Goal: Transaction & Acquisition: Book appointment/travel/reservation

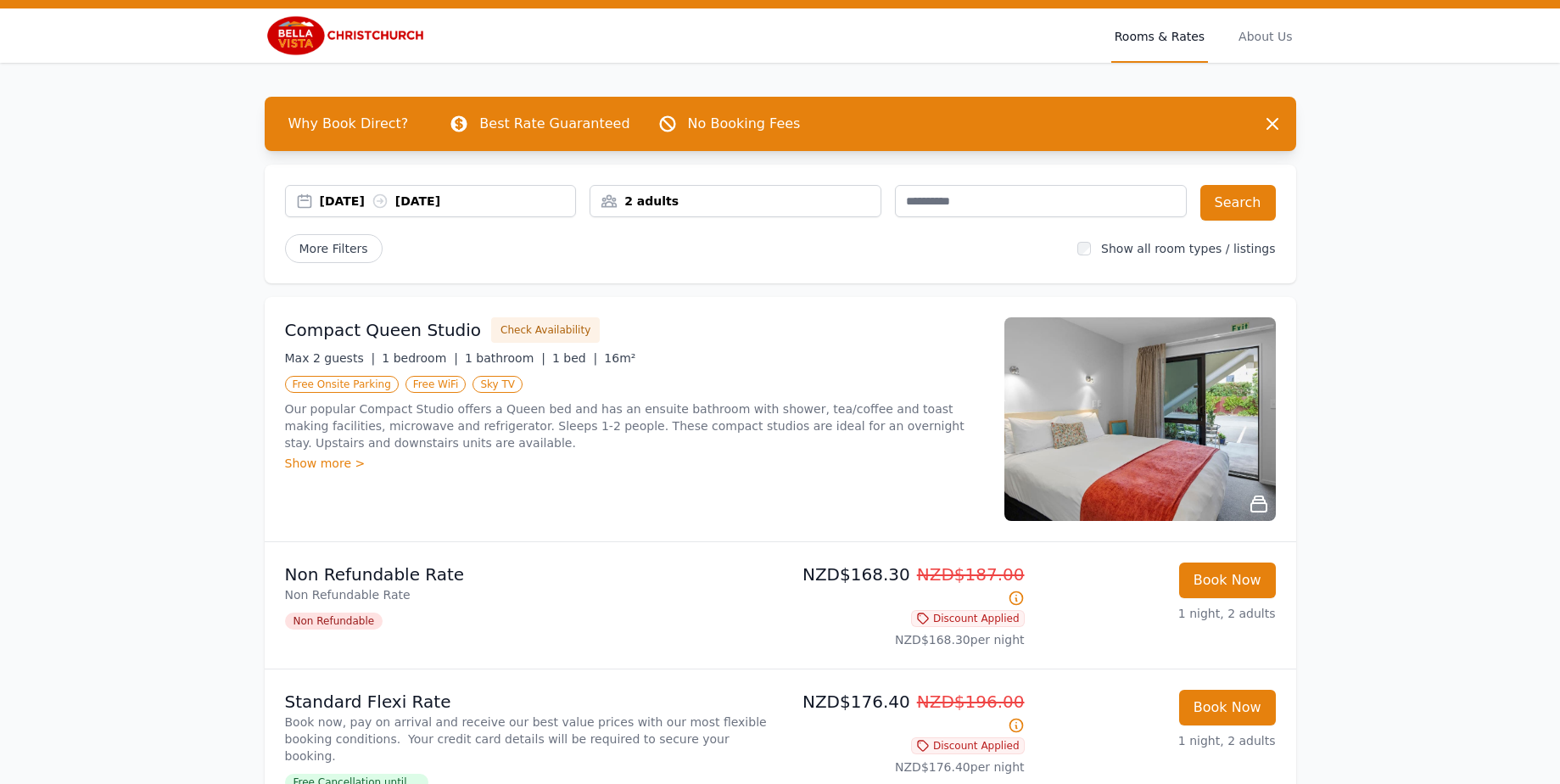
scroll to position [62, 0]
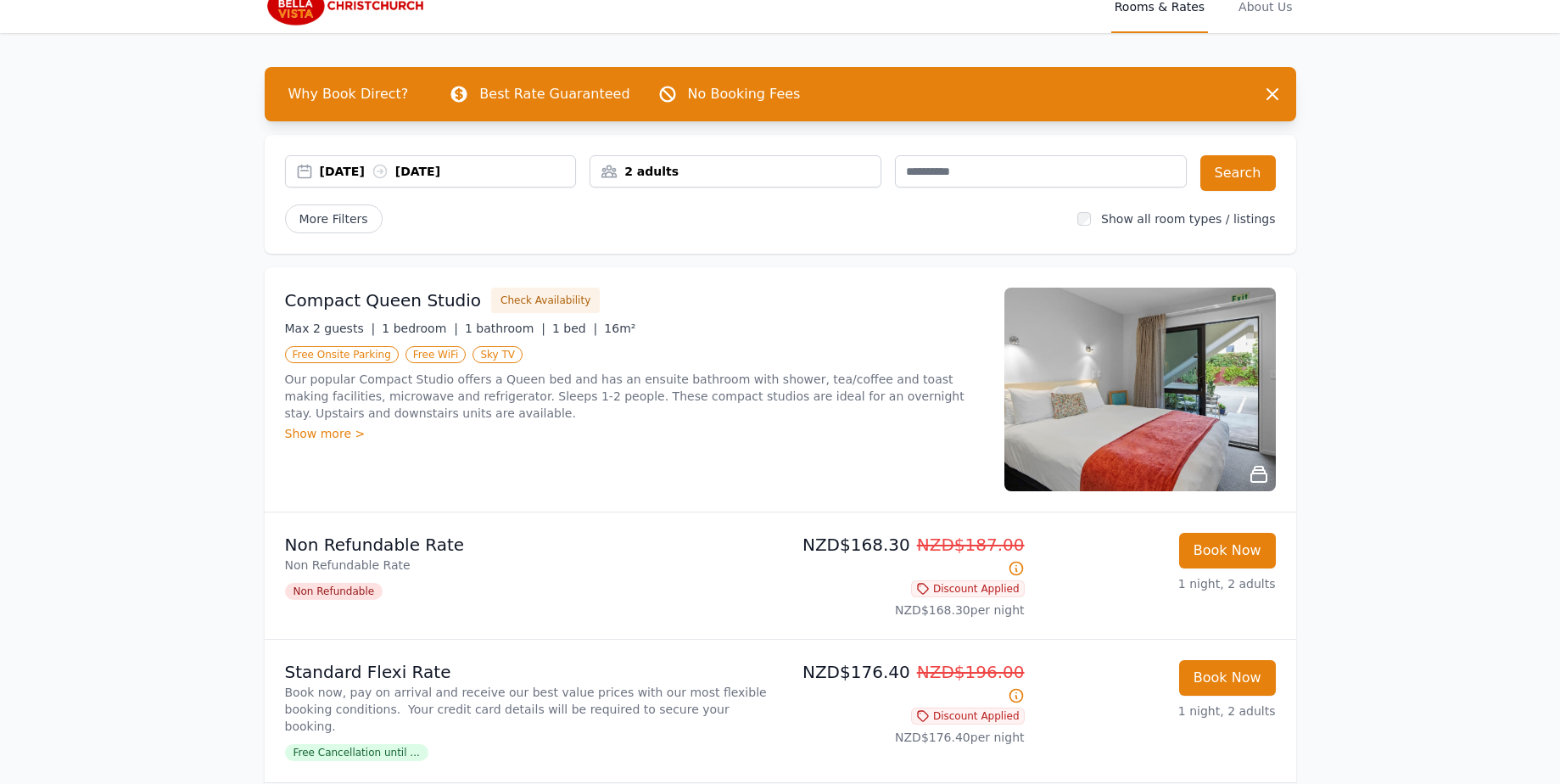
click at [714, 179] on div "2 adults" at bounding box center [736, 171] width 290 height 17
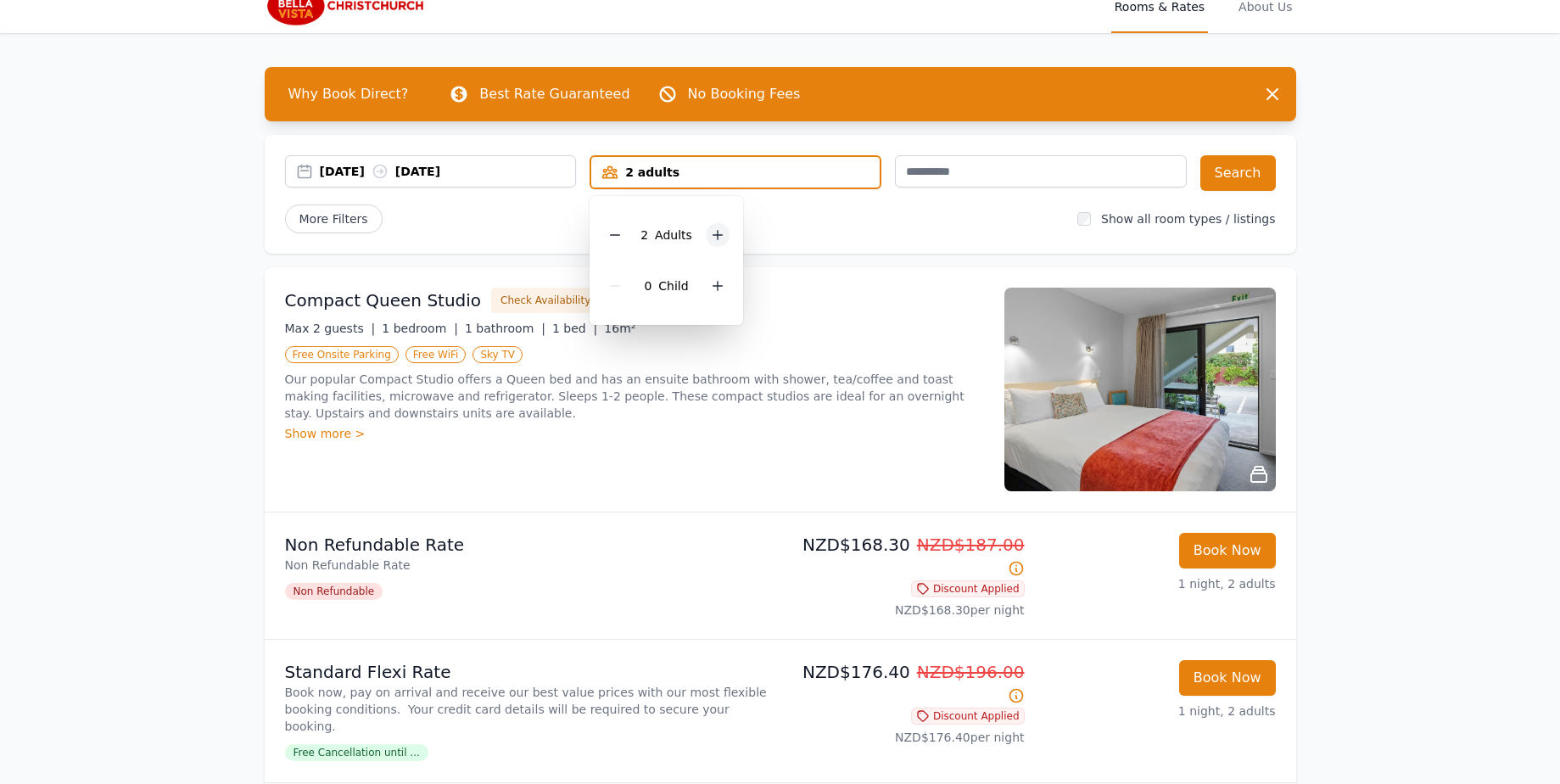
click at [722, 228] on icon at bounding box center [717, 234] width 13 height 13
click at [1225, 179] on button "Search" at bounding box center [1238, 173] width 75 height 35
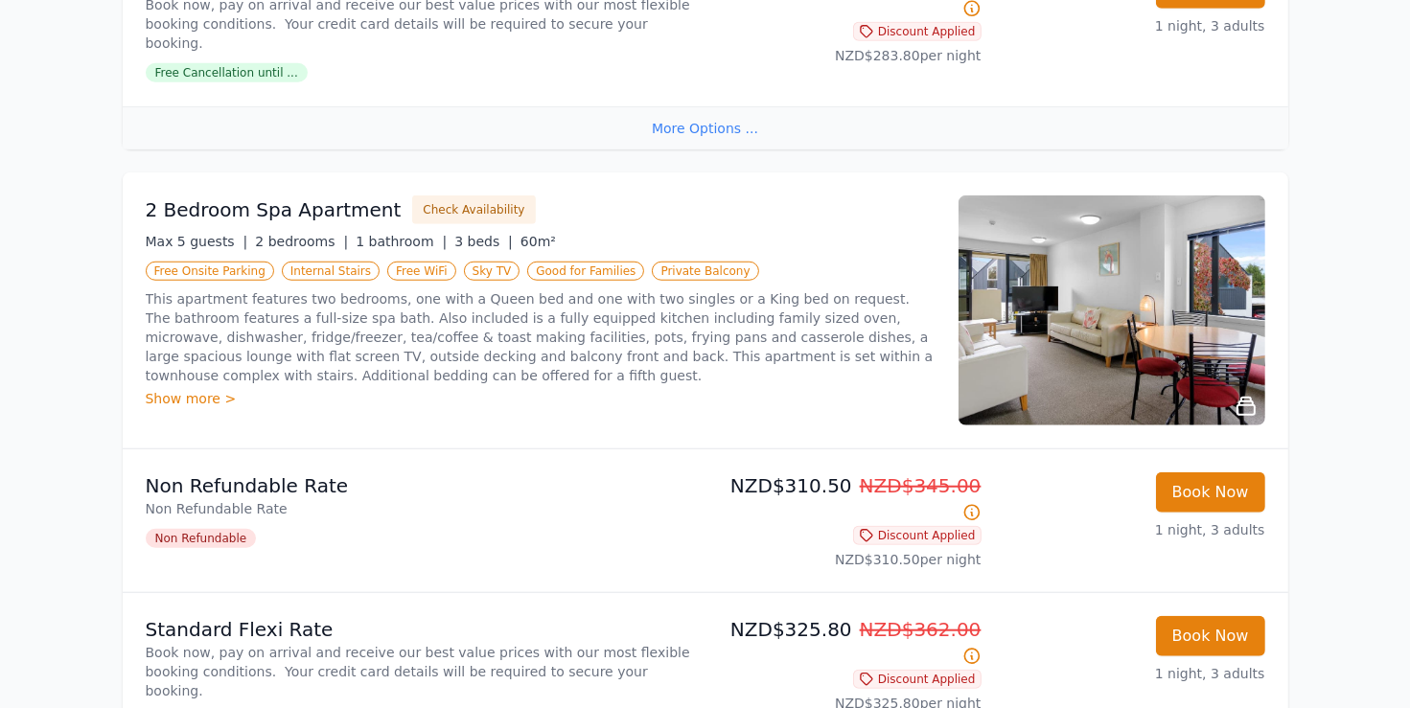
scroll to position [1502, 0]
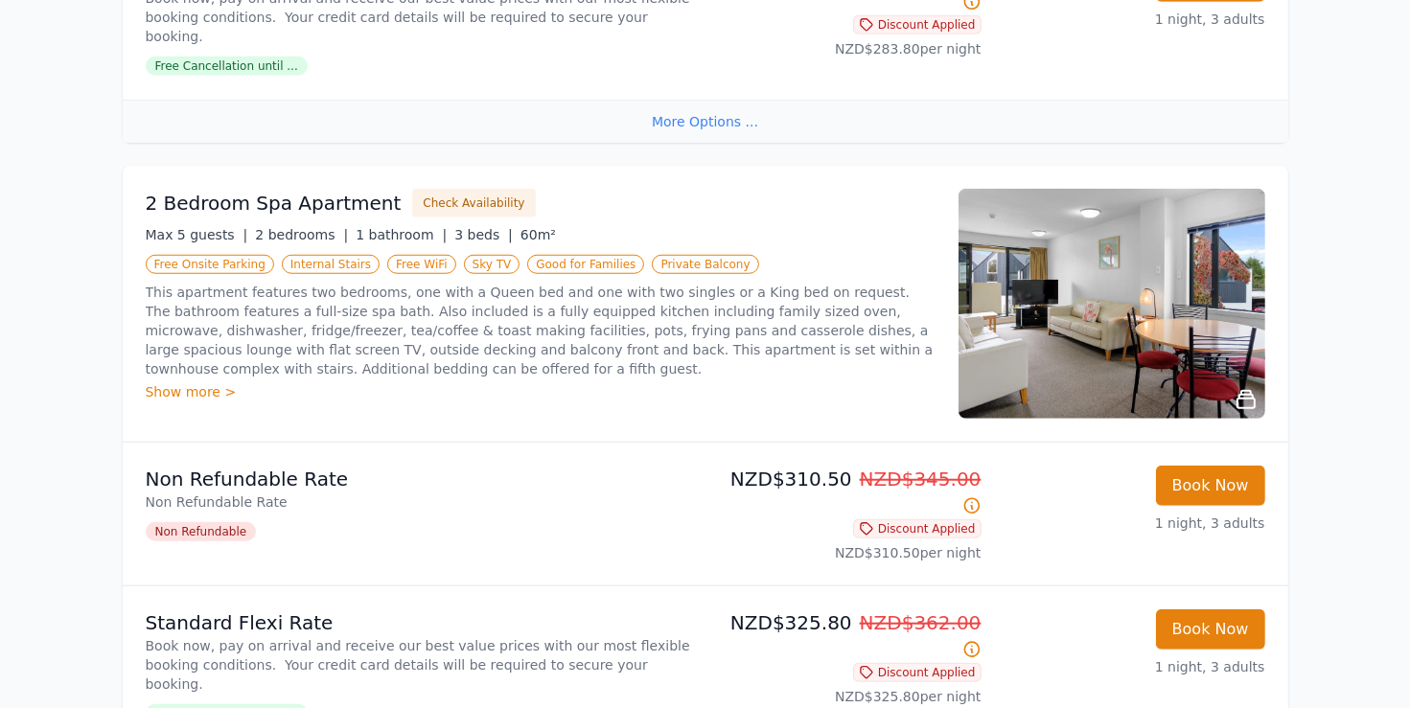
click at [220, 297] on div "This apartment features two bedrooms, one with a Queen bed and one with two sin…" at bounding box center [541, 342] width 790 height 119
click at [211, 382] on div "Show more >" at bounding box center [541, 391] width 790 height 19
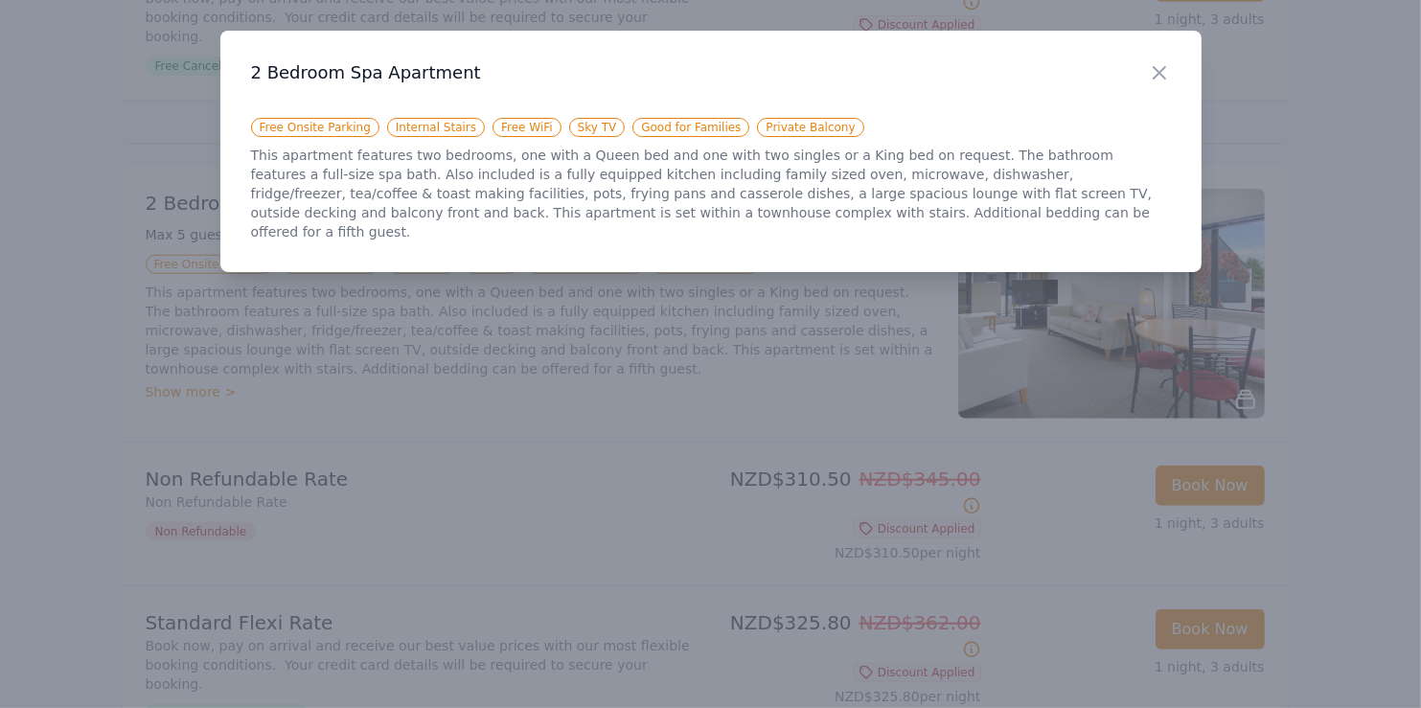
click at [1152, 69] on icon "button" at bounding box center [1159, 72] width 23 height 23
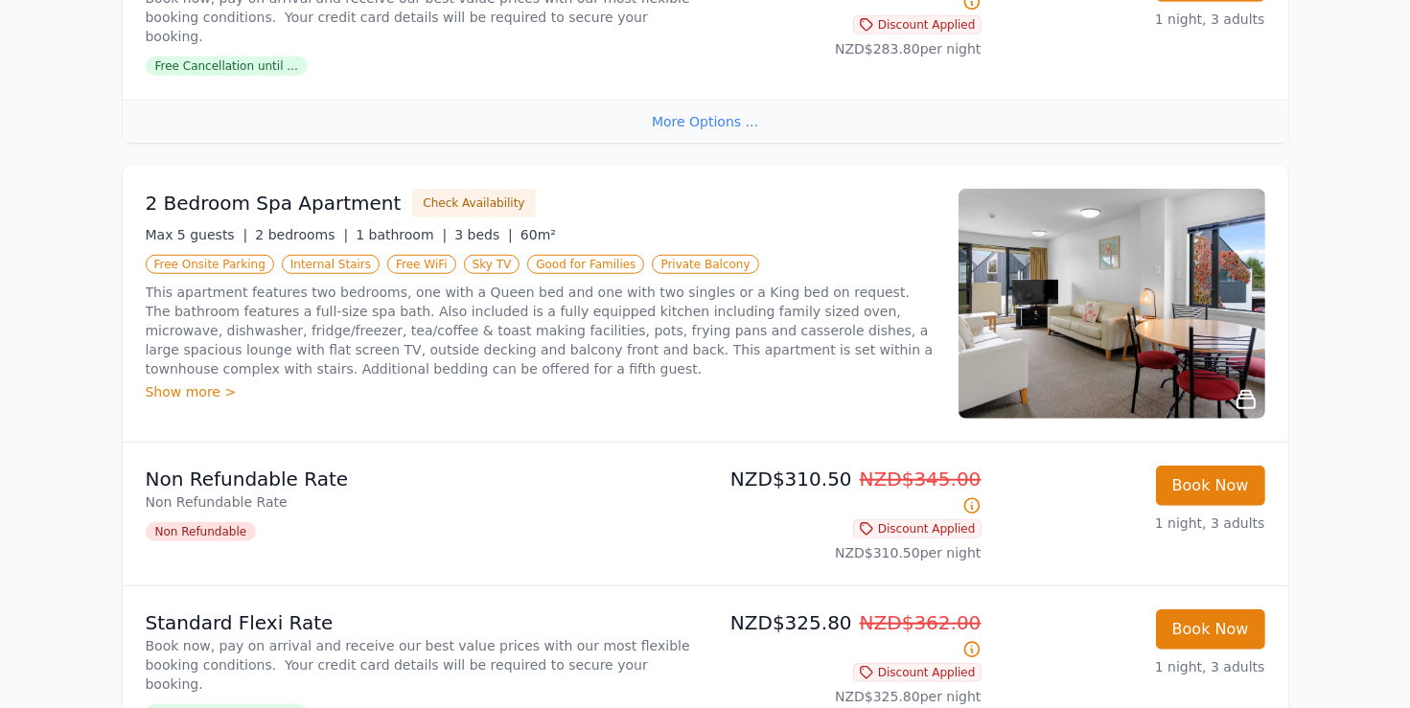
click at [1166, 218] on img at bounding box center [1111, 304] width 307 height 230
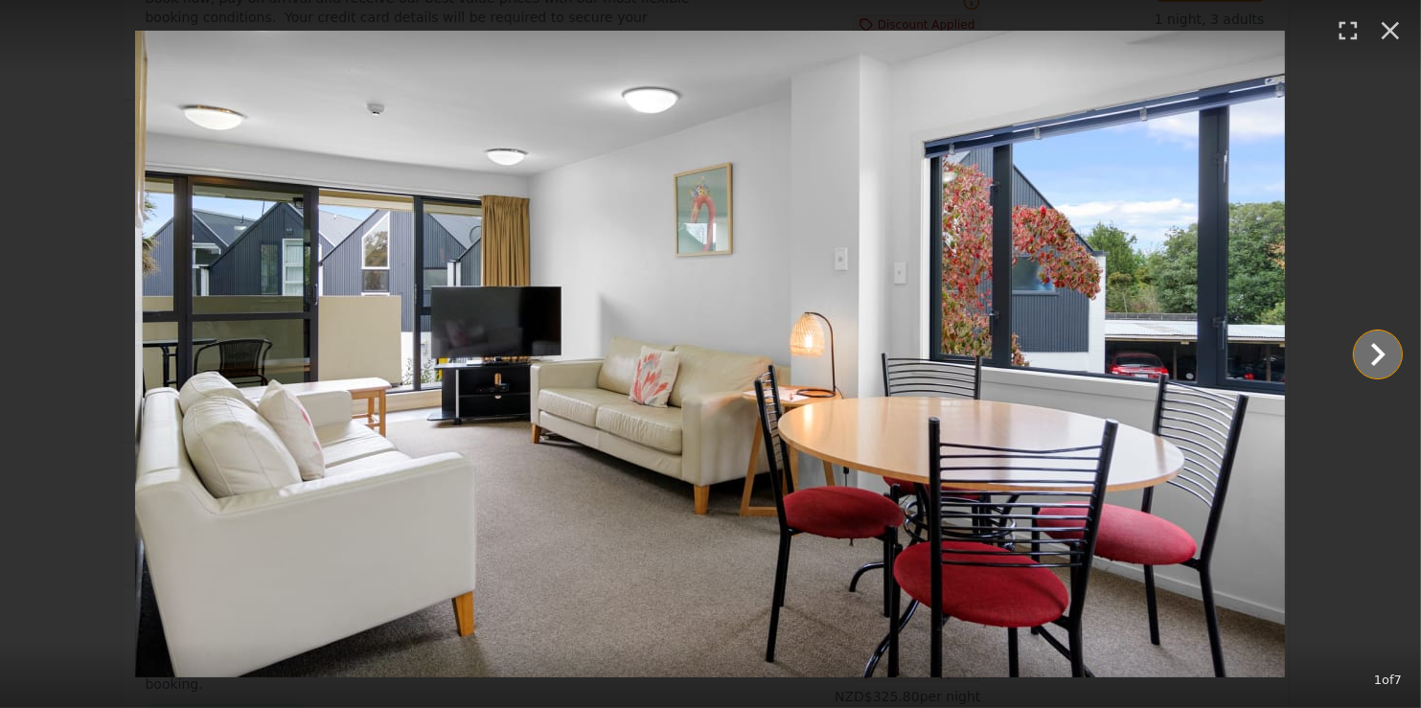
click at [1388, 368] on icon "Show slide 2 of 7" at bounding box center [1378, 355] width 46 height 46
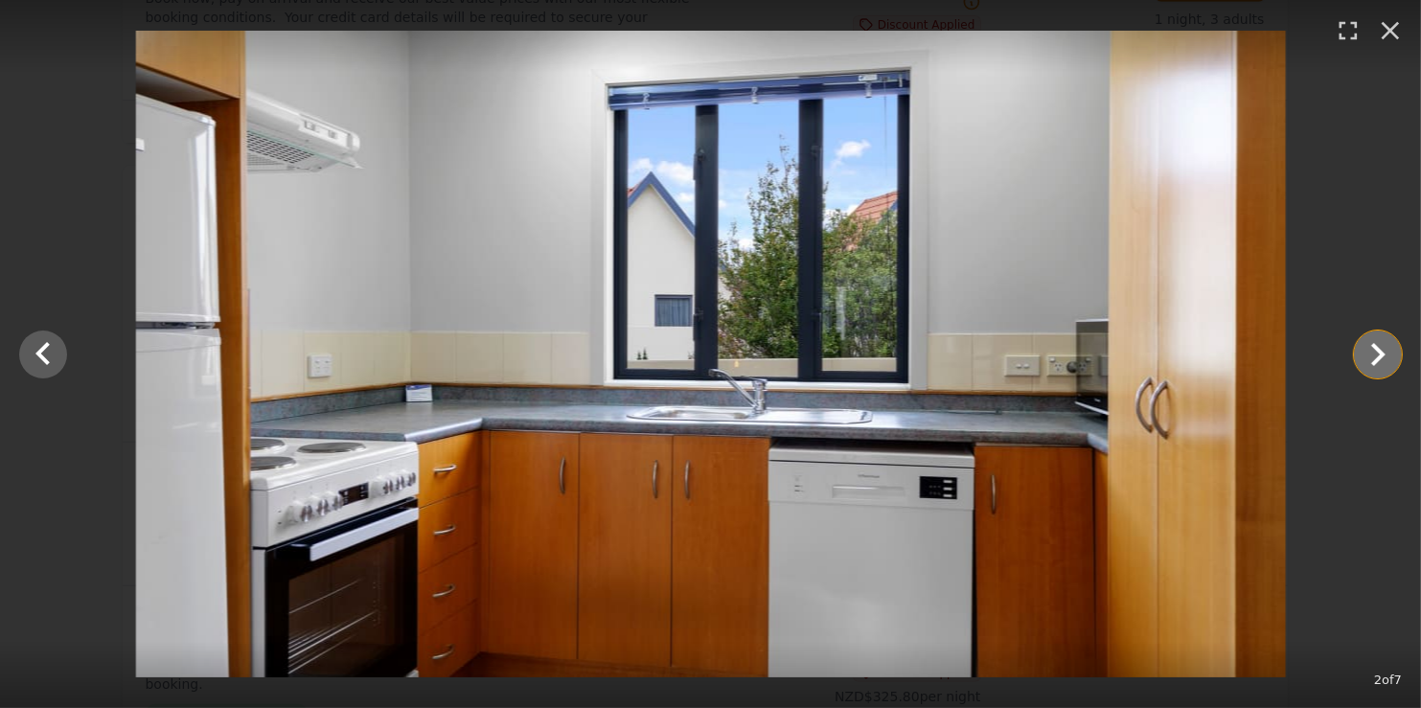
click at [1388, 368] on icon "Show slide 3 of 7" at bounding box center [1378, 355] width 46 height 46
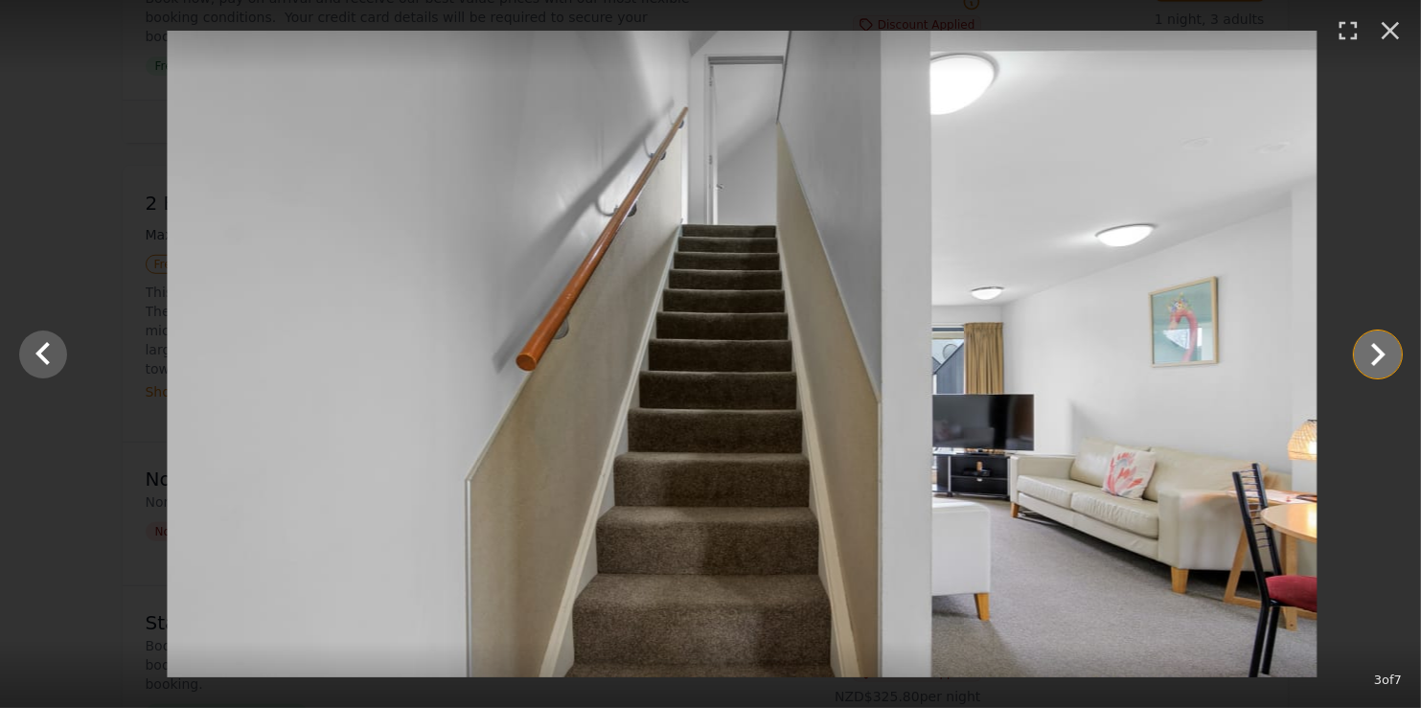
click at [1387, 367] on icon "Show slide 4 of 7" at bounding box center [1378, 355] width 46 height 46
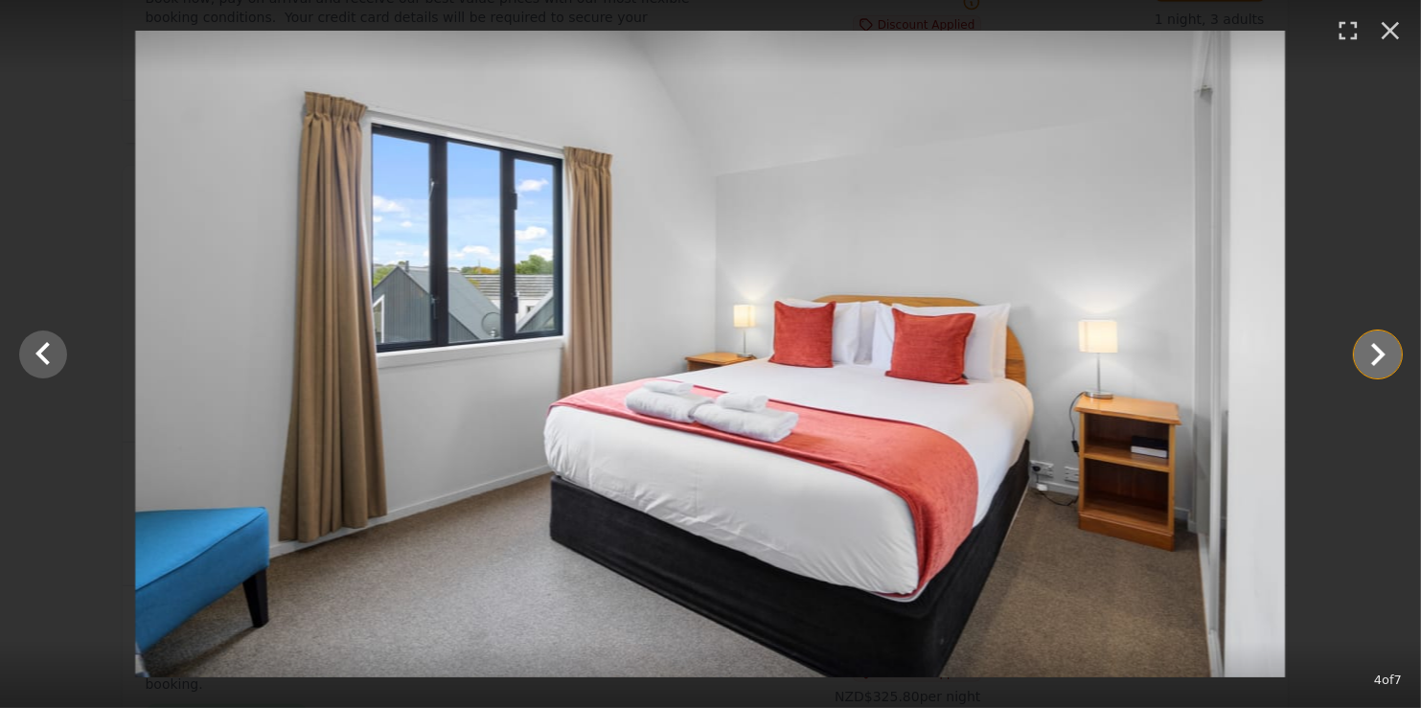
click at [1387, 367] on icon "Show slide 5 of 7" at bounding box center [1378, 355] width 46 height 46
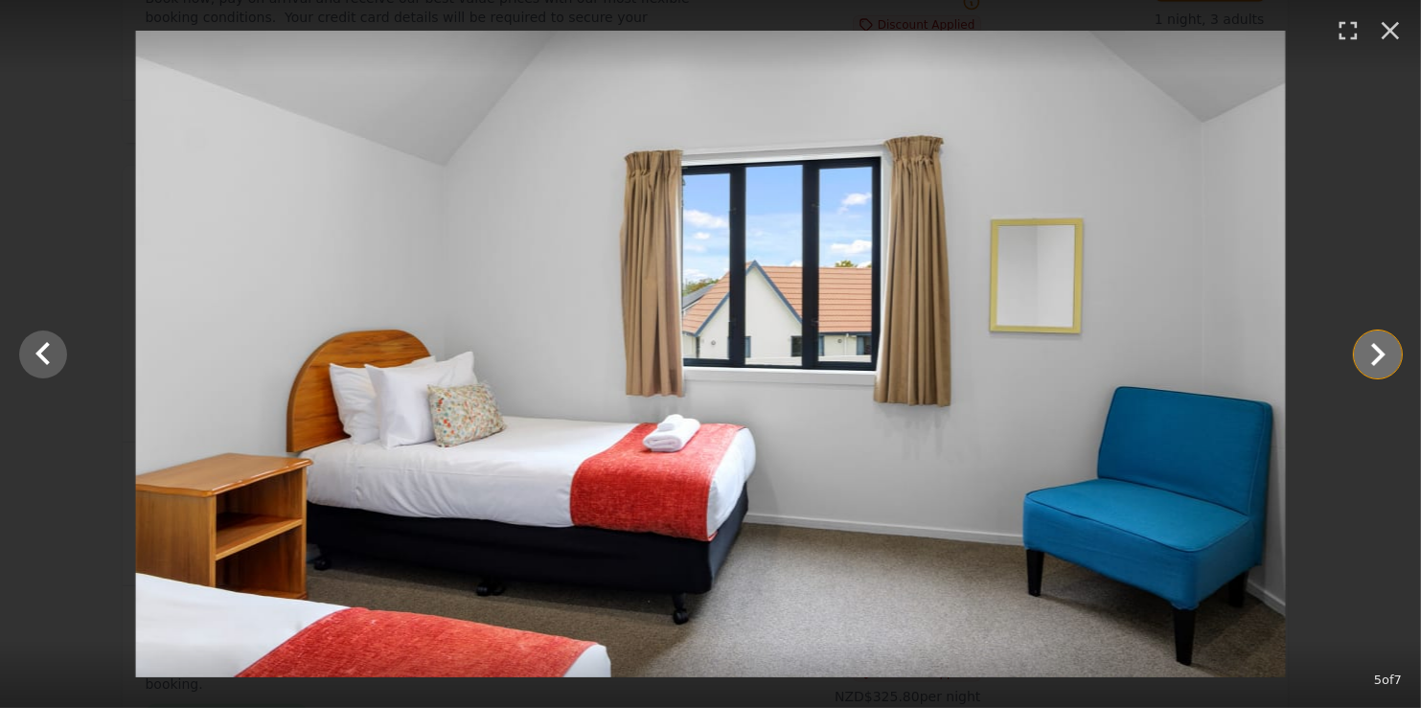
click at [1387, 367] on icon "Show slide 6 of 7" at bounding box center [1378, 355] width 46 height 46
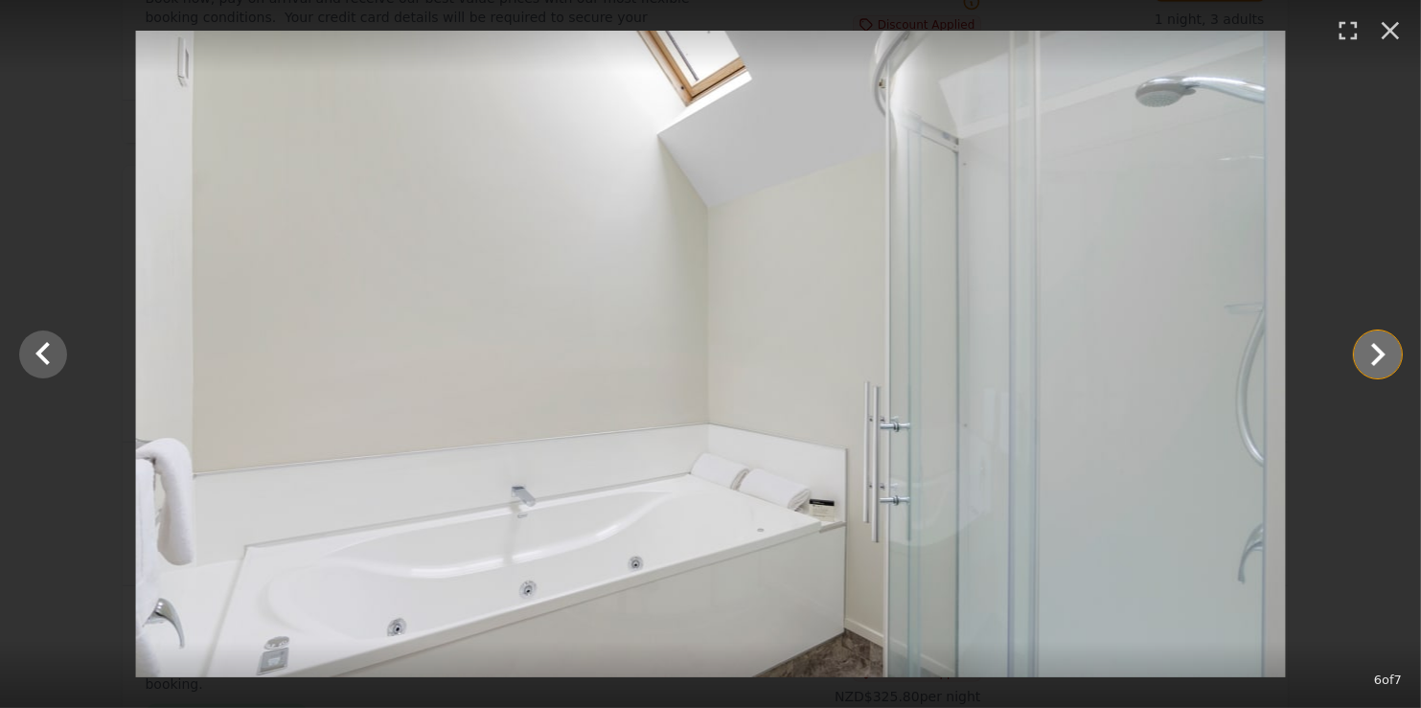
click at [1387, 367] on icon "Show slide 7 of 7" at bounding box center [1378, 355] width 46 height 46
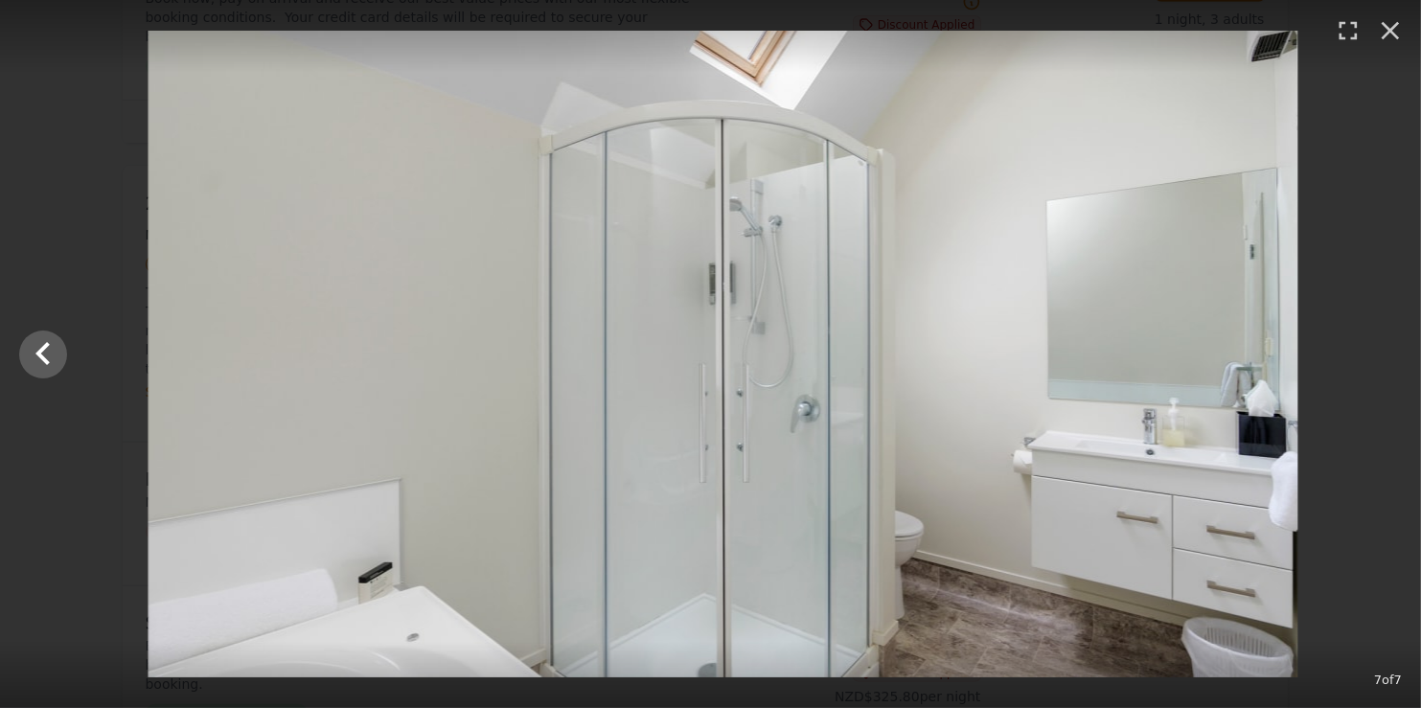
click at [1387, 367] on div at bounding box center [722, 354] width 1421 height 647
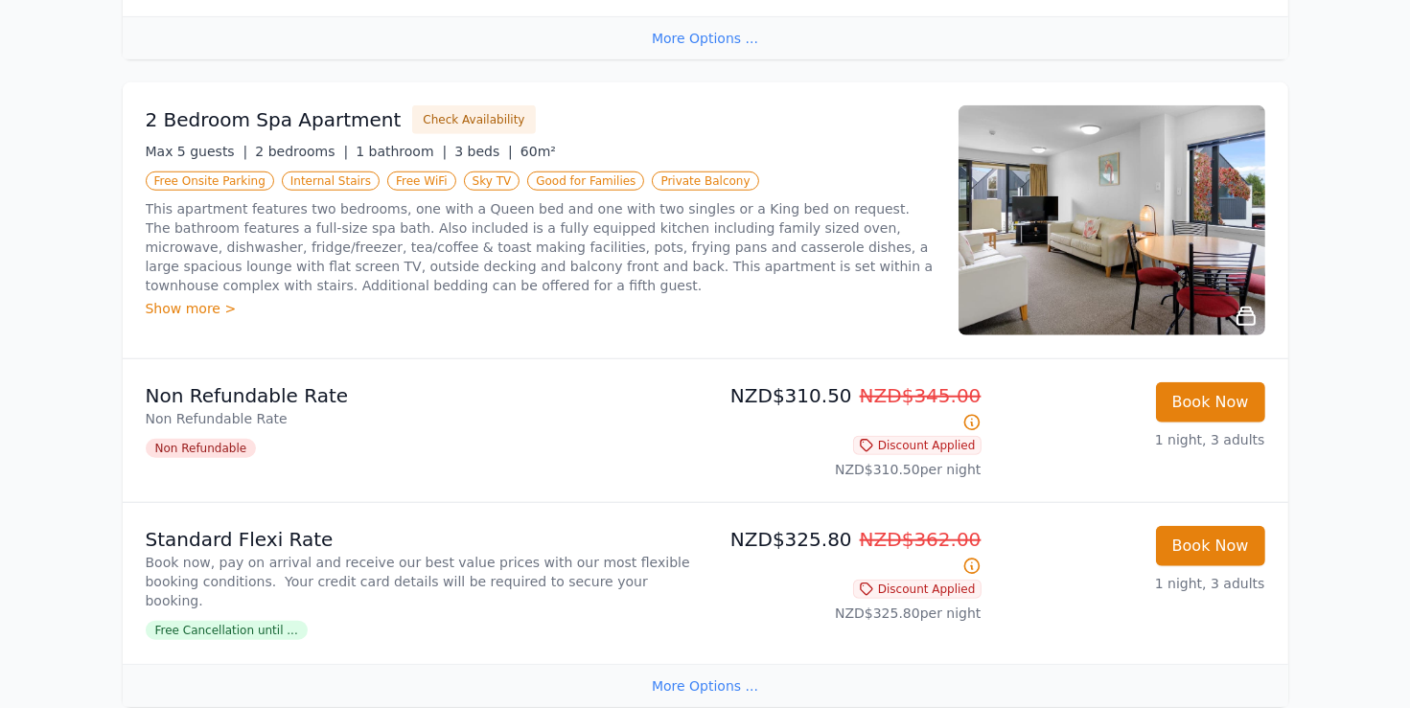
scroll to position [1543, 0]
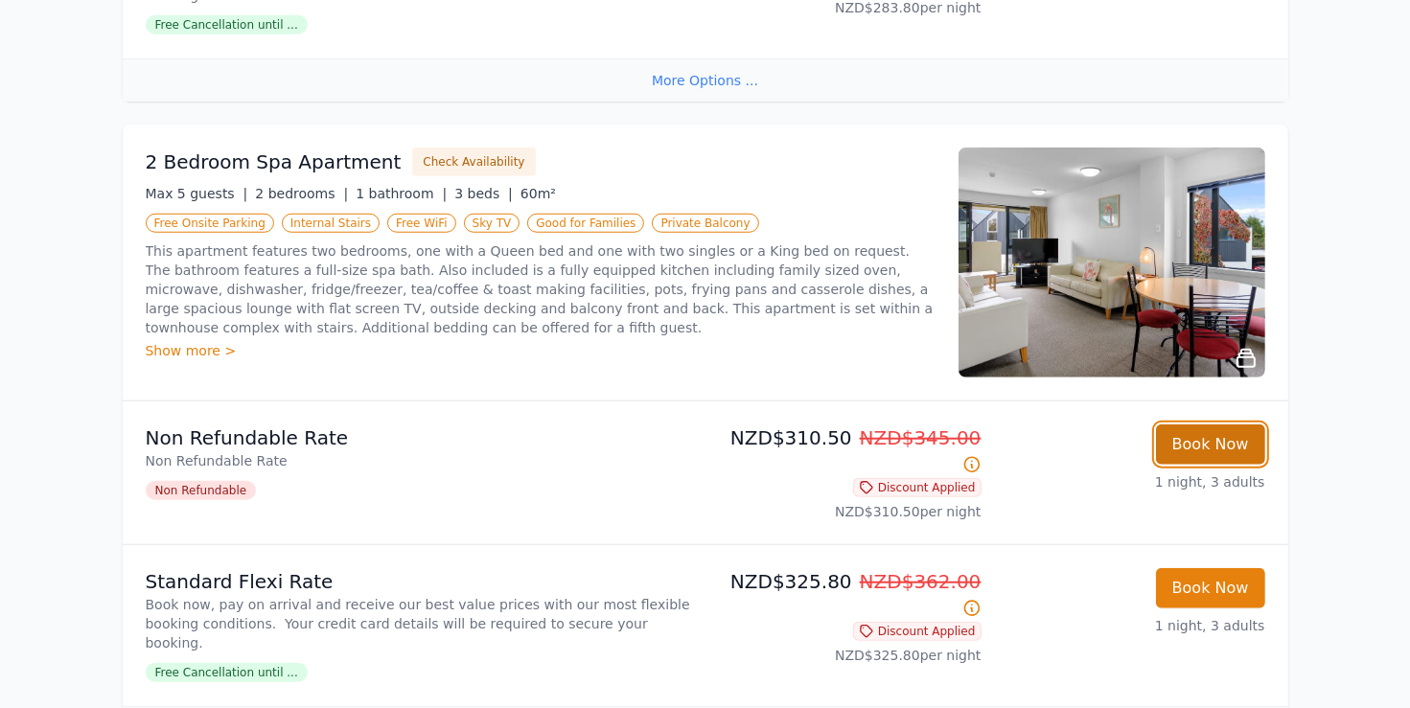
click at [1230, 425] on button "Book Now" at bounding box center [1210, 445] width 109 height 40
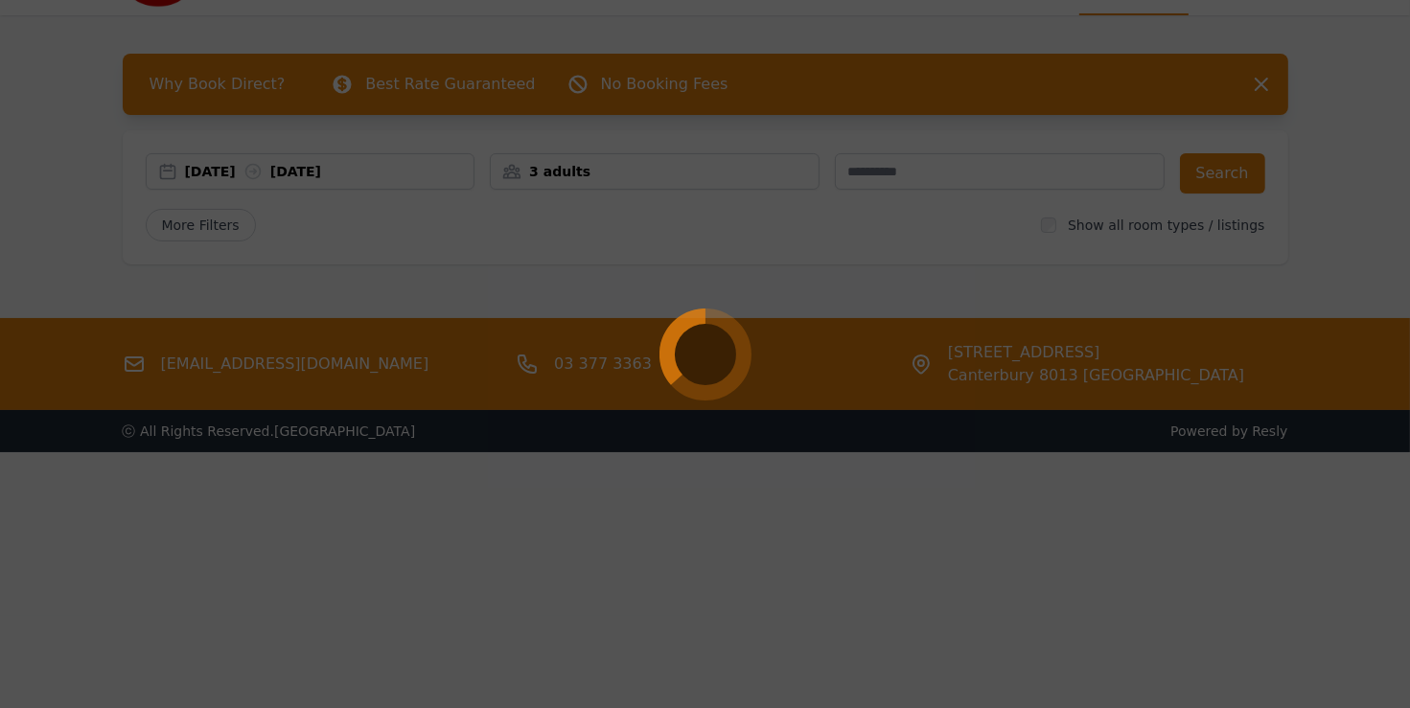
scroll to position [92, 0]
select select "**"
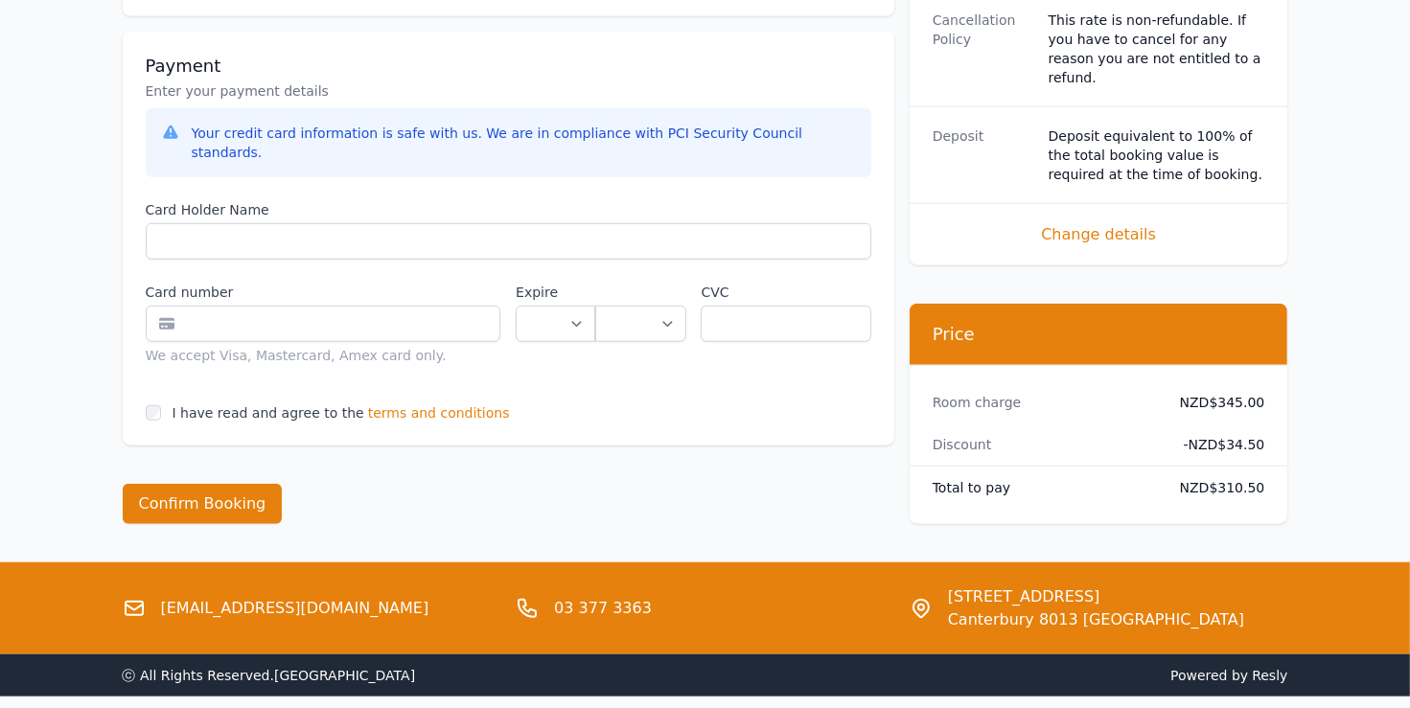
scroll to position [1749, 0]
